Goal: Task Accomplishment & Management: Manage account settings

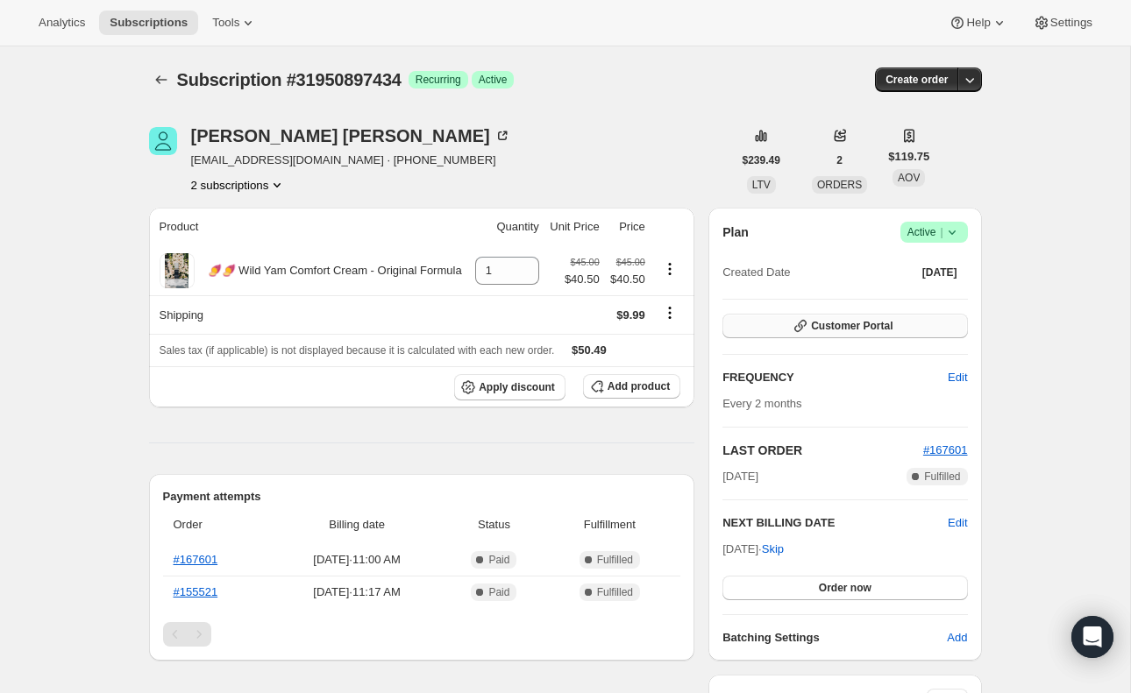
click at [823, 327] on span "Customer Portal" at bounding box center [852, 326] width 82 height 14
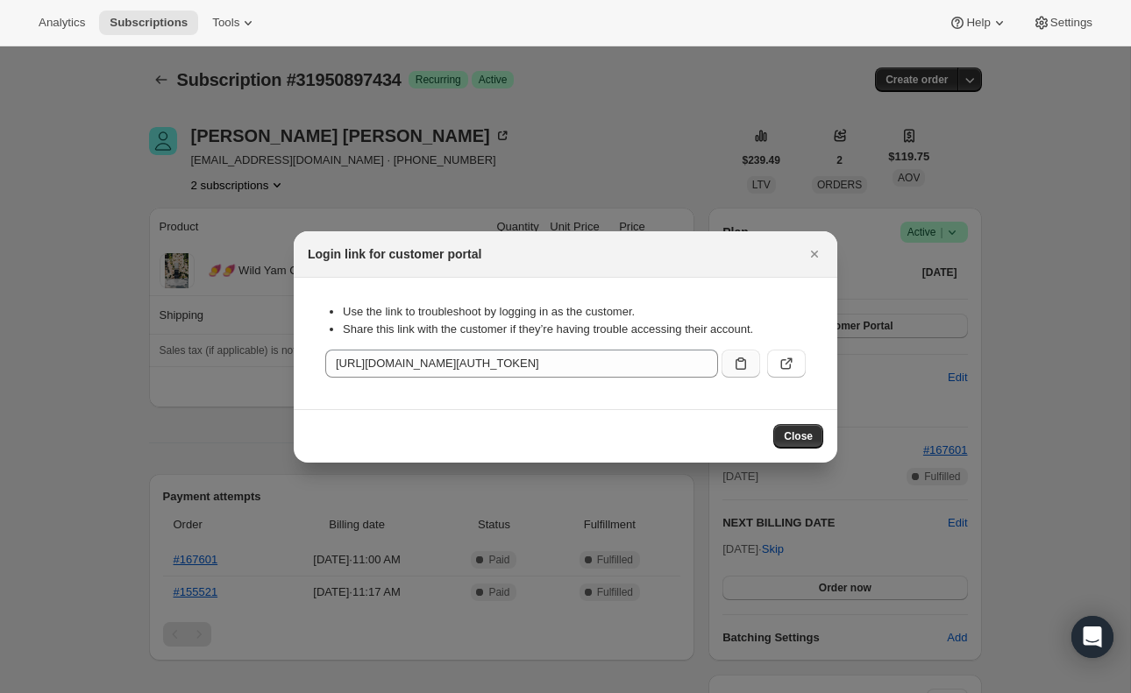
click at [742, 368] on icon ":rc0:" at bounding box center [741, 364] width 18 height 18
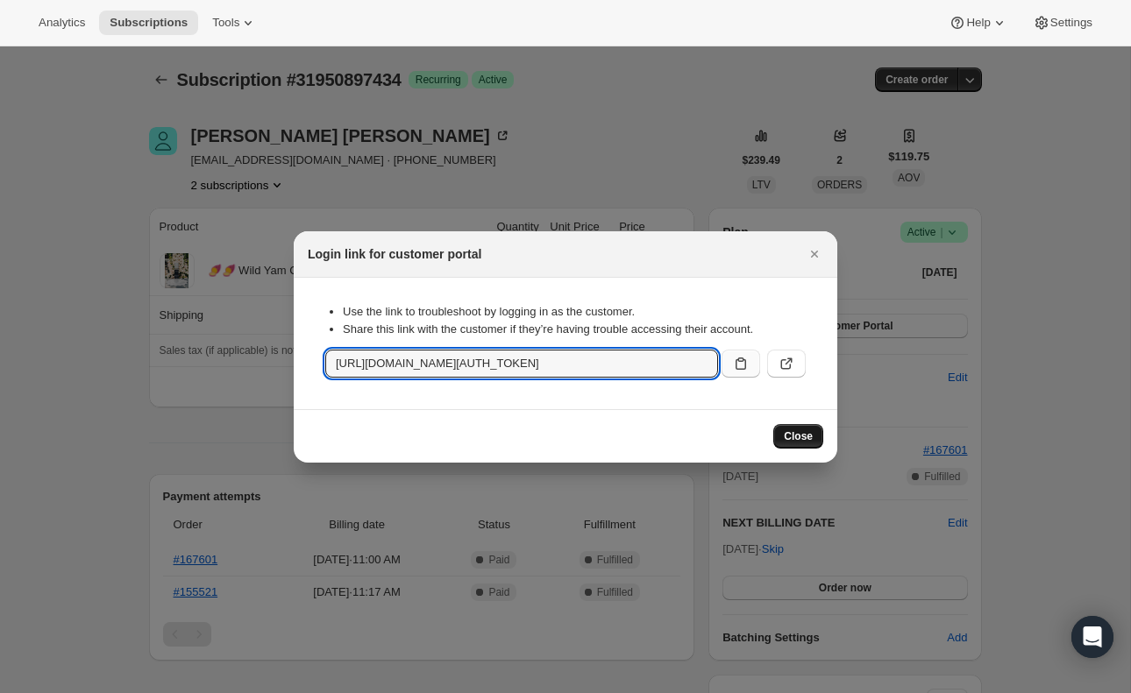
click at [793, 432] on span "Close" at bounding box center [798, 437] width 29 height 14
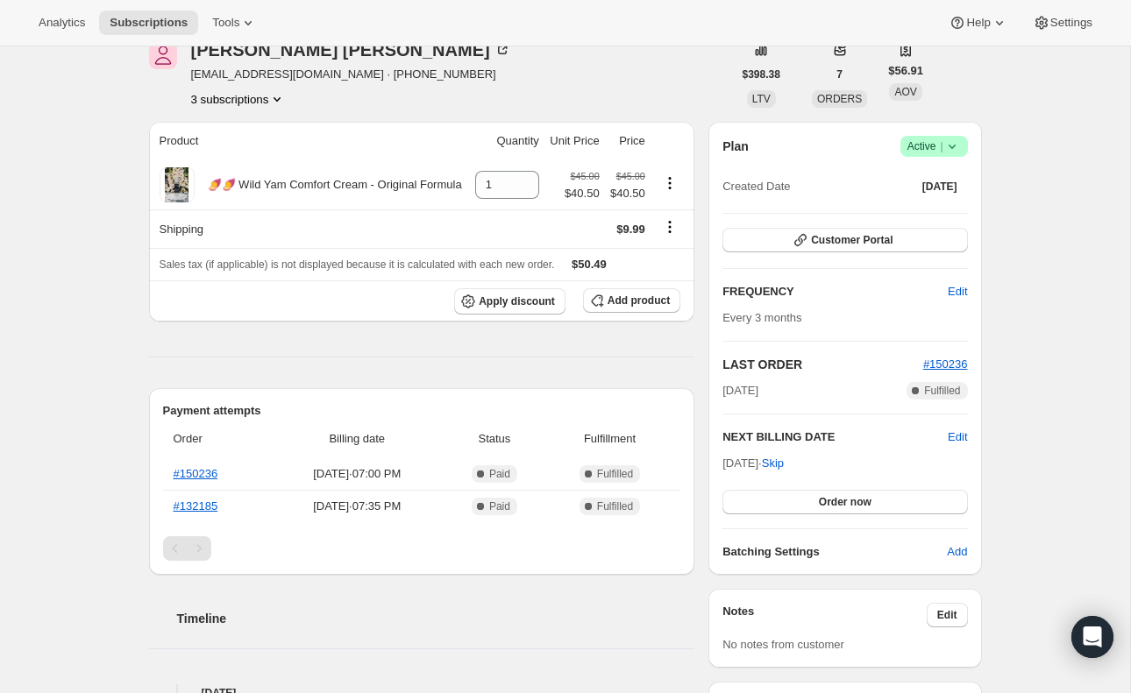
scroll to position [87, 0]
click at [274, 101] on icon "Product actions" at bounding box center [277, 98] width 18 height 18
click at [232, 138] on span "25095373082" at bounding box center [235, 132] width 122 height 18
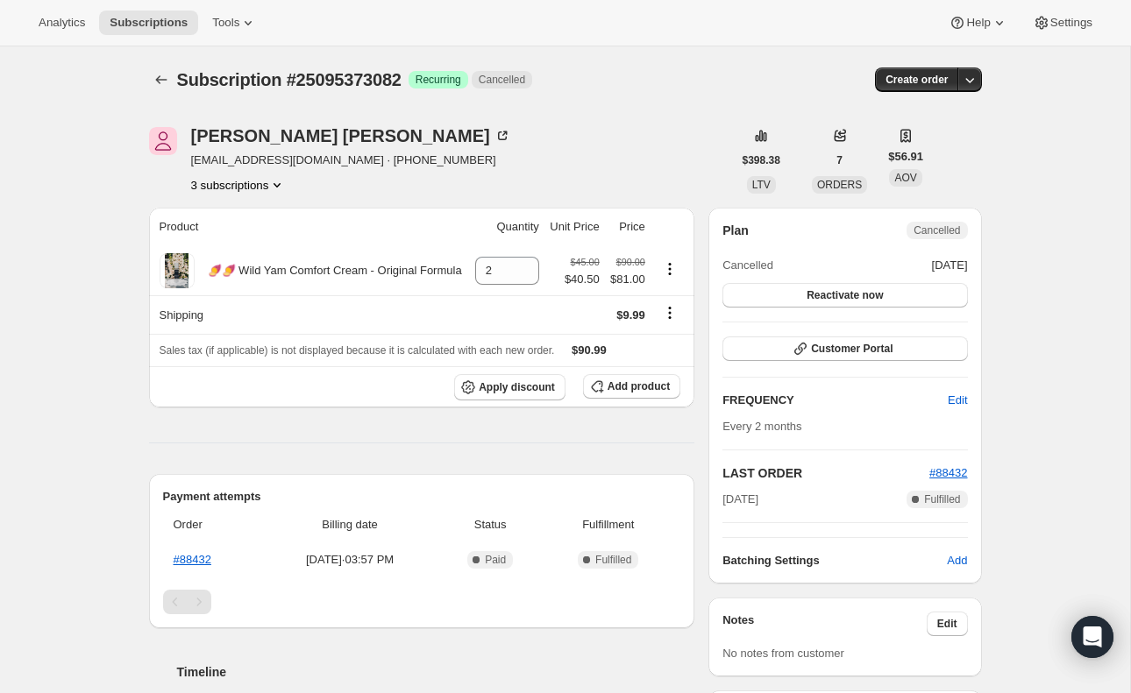
click at [268, 184] on button "3 subscriptions" at bounding box center [239, 185] width 96 height 18
click at [237, 243] on span "29368320282" at bounding box center [209, 247] width 70 height 13
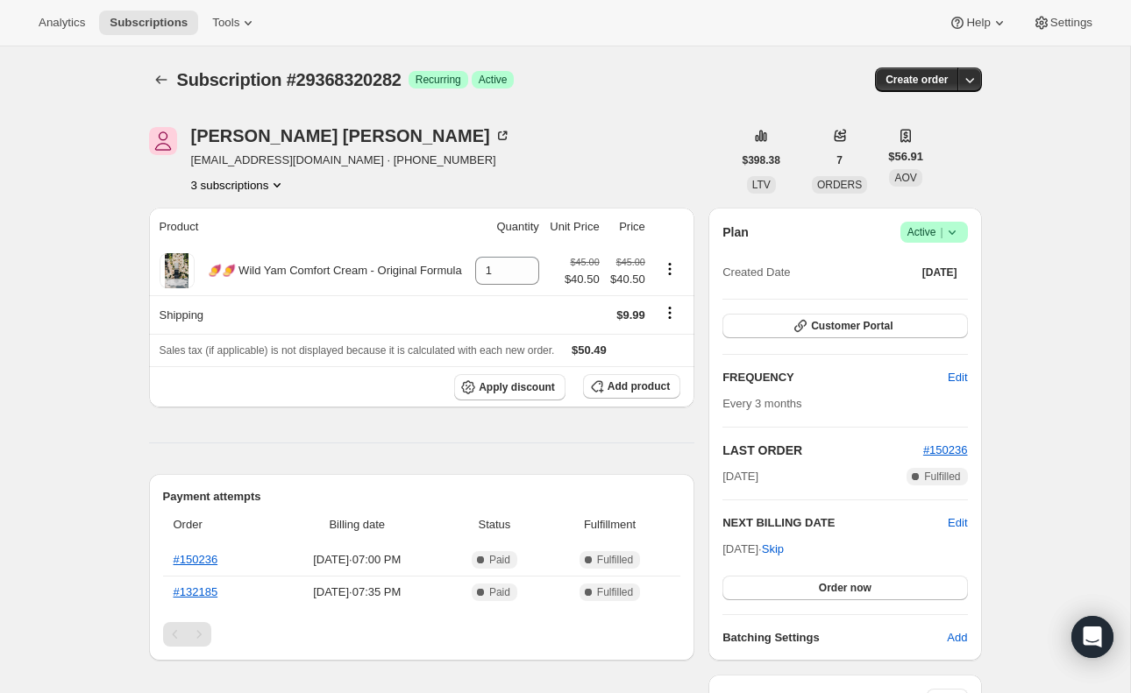
click at [273, 181] on button "3 subscriptions" at bounding box center [239, 185] width 96 height 18
click at [233, 271] on span "31387812122" at bounding box center [209, 277] width 70 height 13
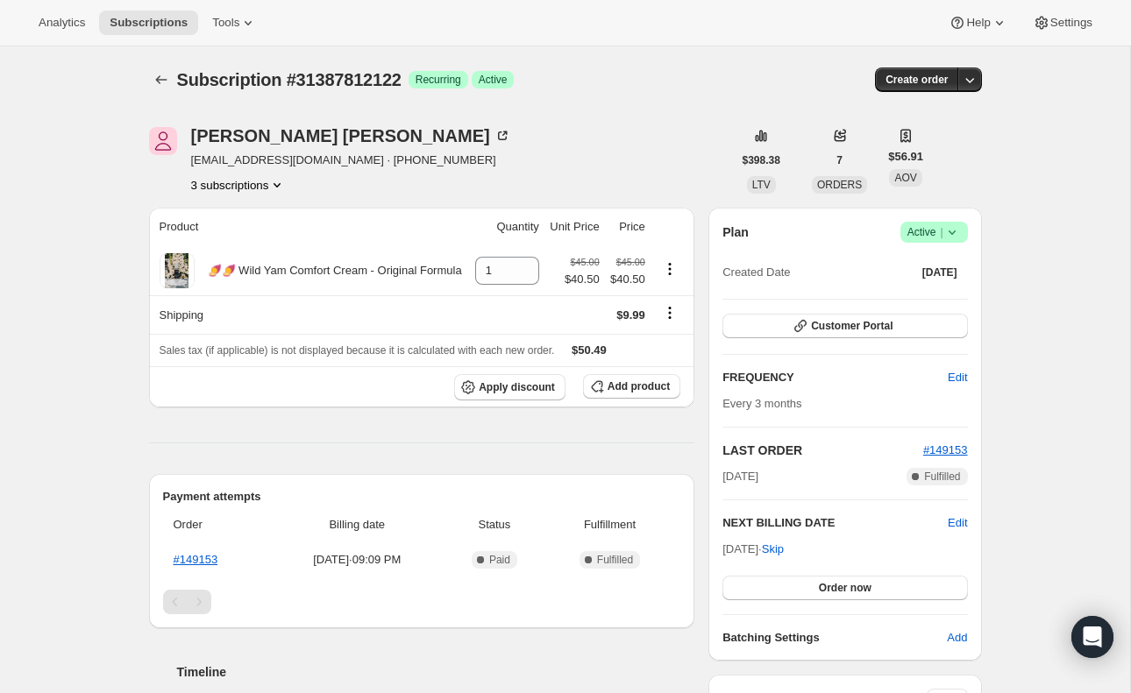
click at [266, 188] on button "3 subscriptions" at bounding box center [239, 185] width 96 height 18
click at [236, 245] on span "29368320282" at bounding box center [213, 247] width 70 height 13
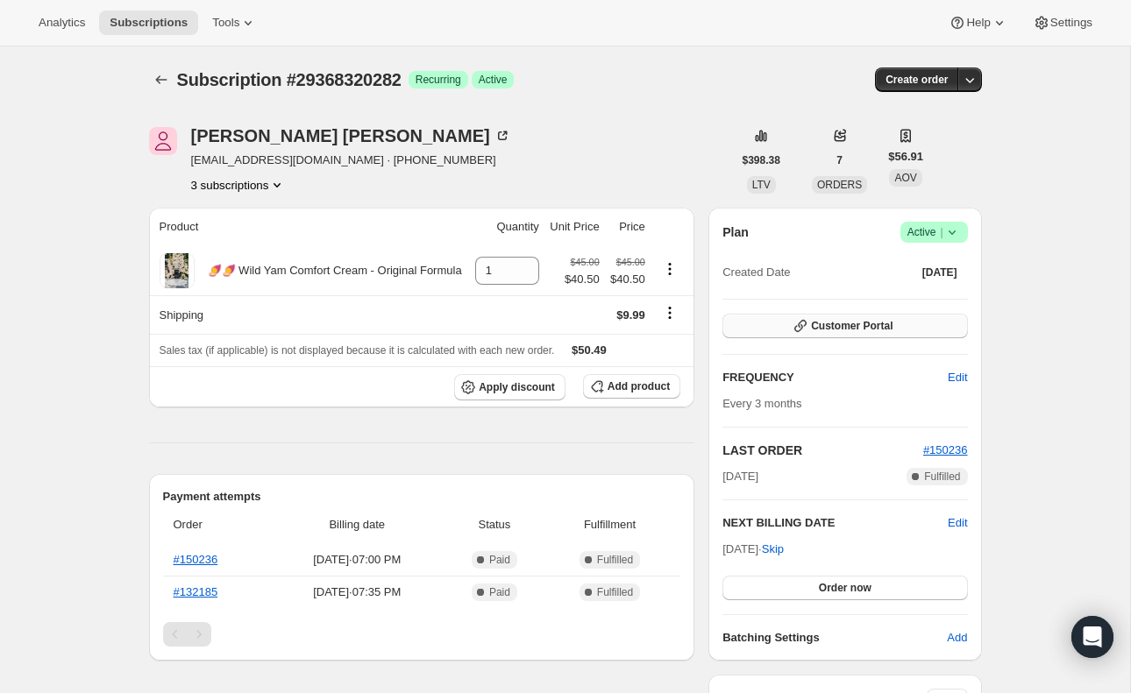
click at [824, 328] on span "Customer Portal" at bounding box center [852, 326] width 82 height 14
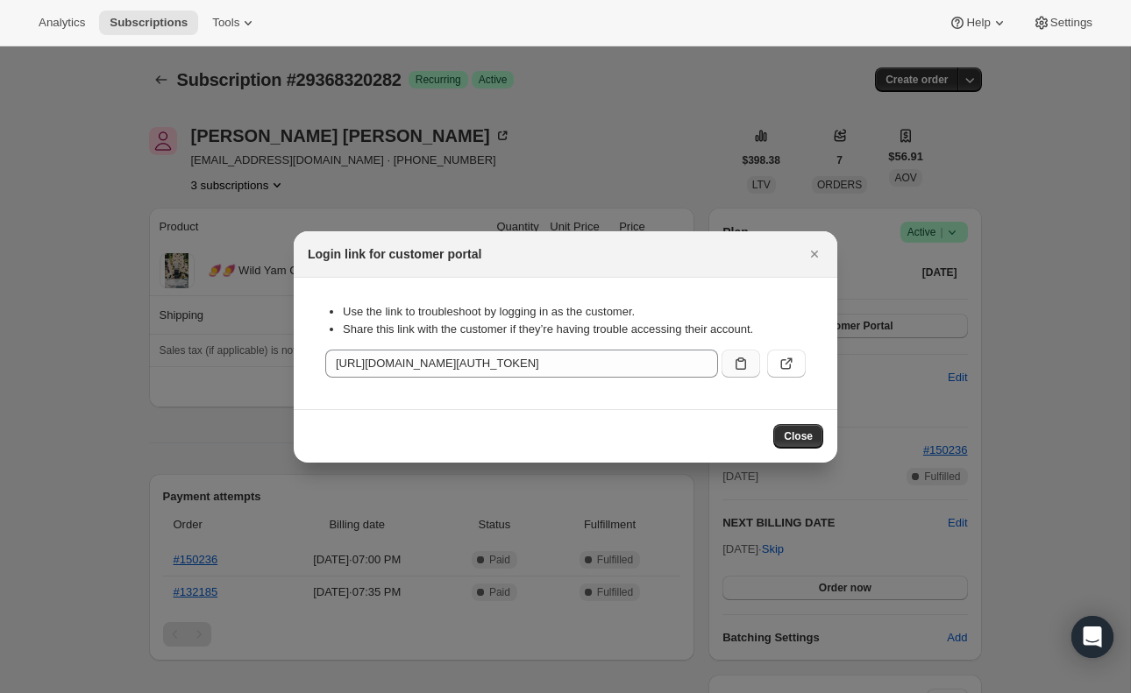
click at [740, 367] on icon ":rl3:" at bounding box center [741, 364] width 18 height 18
click at [807, 430] on span "Close" at bounding box center [798, 437] width 29 height 14
